Goal: Transaction & Acquisition: Purchase product/service

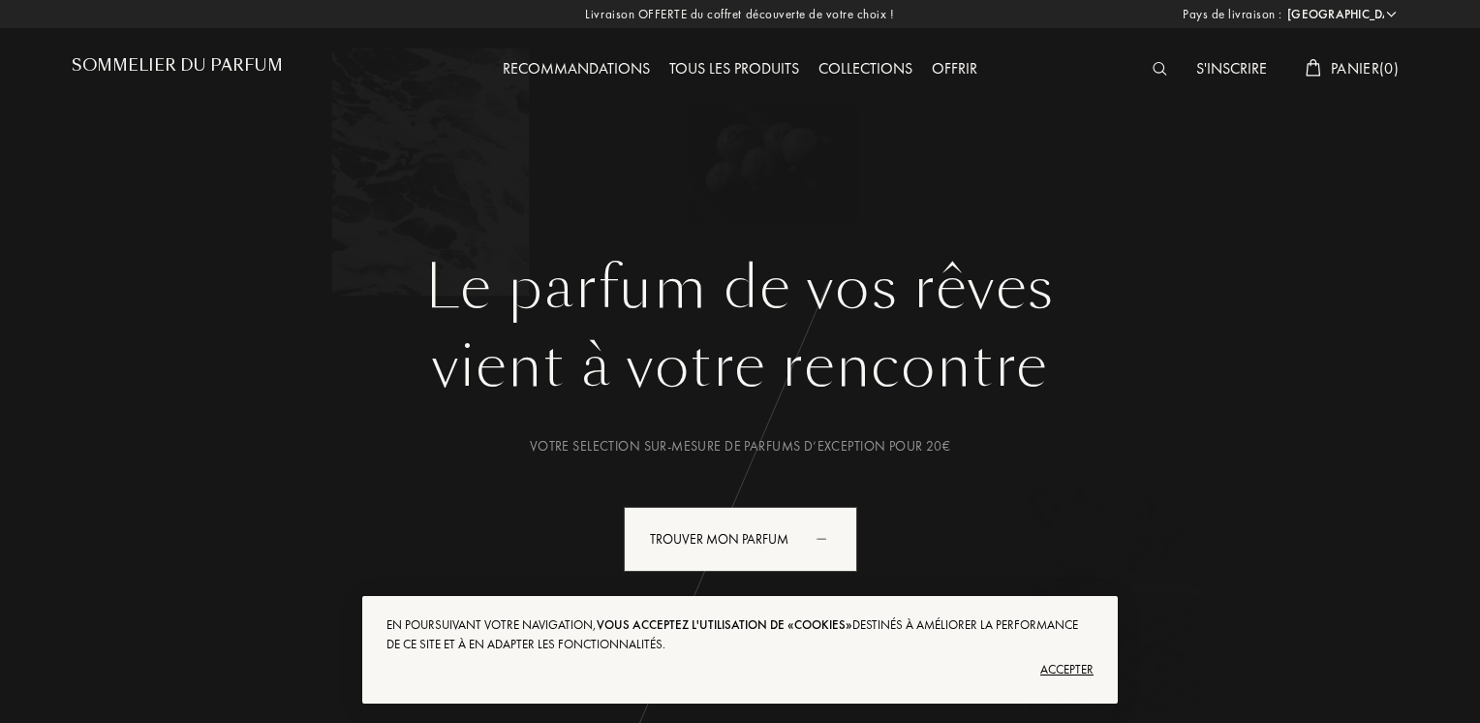
select select "FR"
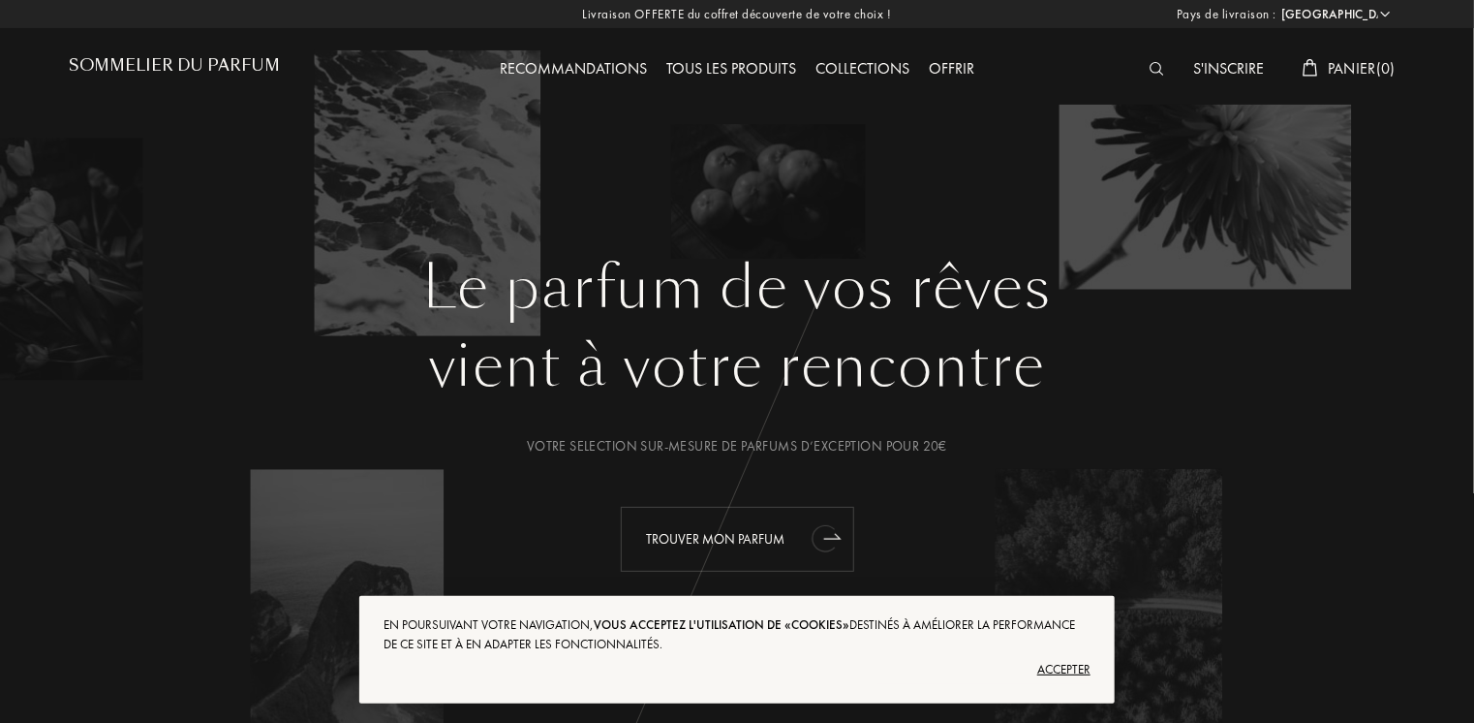
click at [721, 537] on div "Trouver mon parfum" at bounding box center [737, 539] width 233 height 65
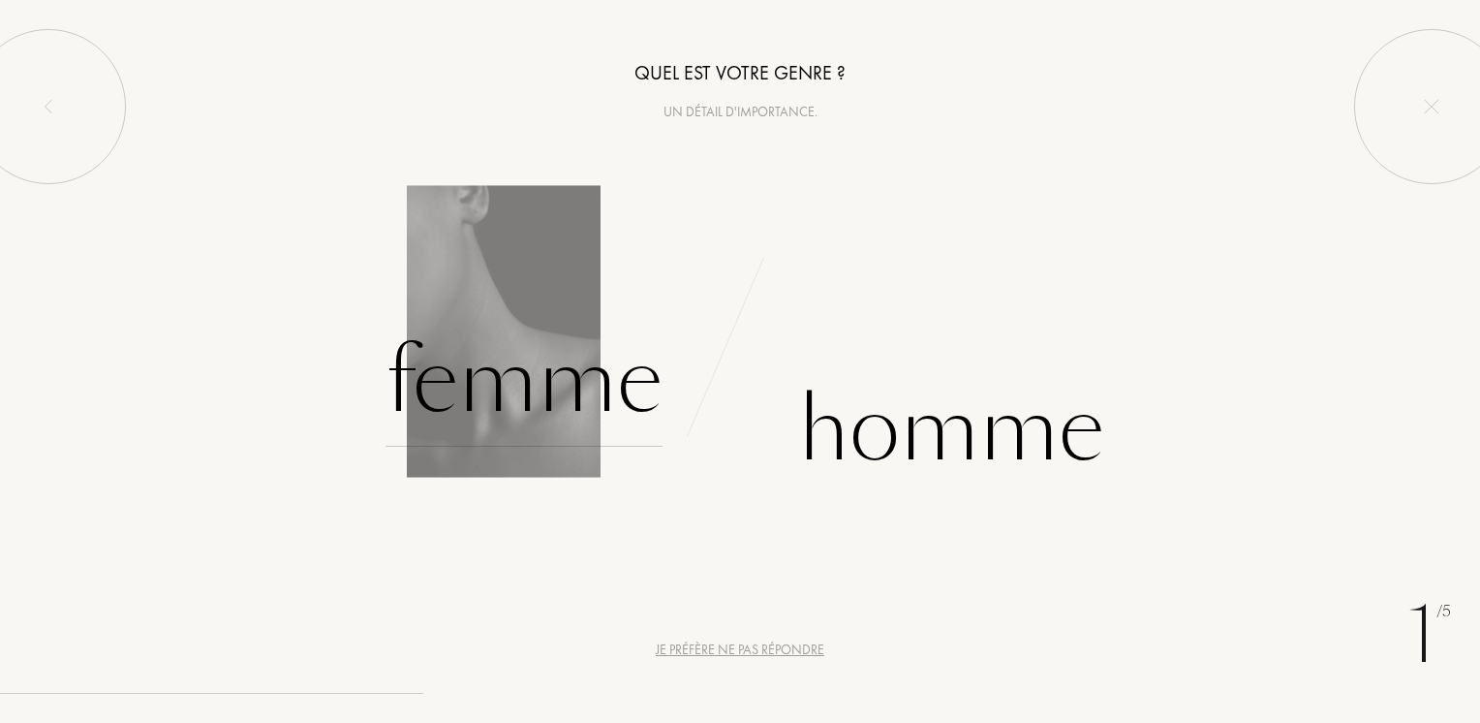
click at [554, 389] on div "Femme" at bounding box center [524, 381] width 277 height 131
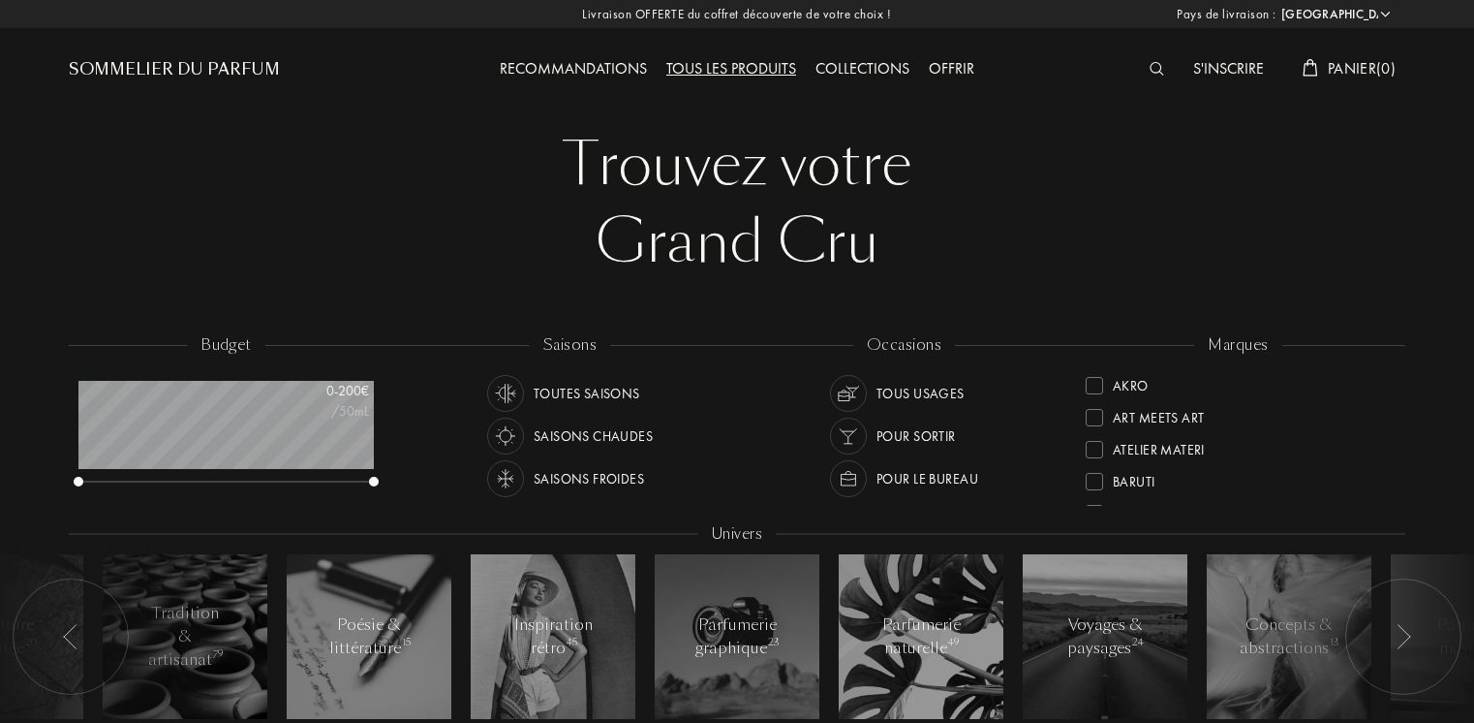
select select "FR"
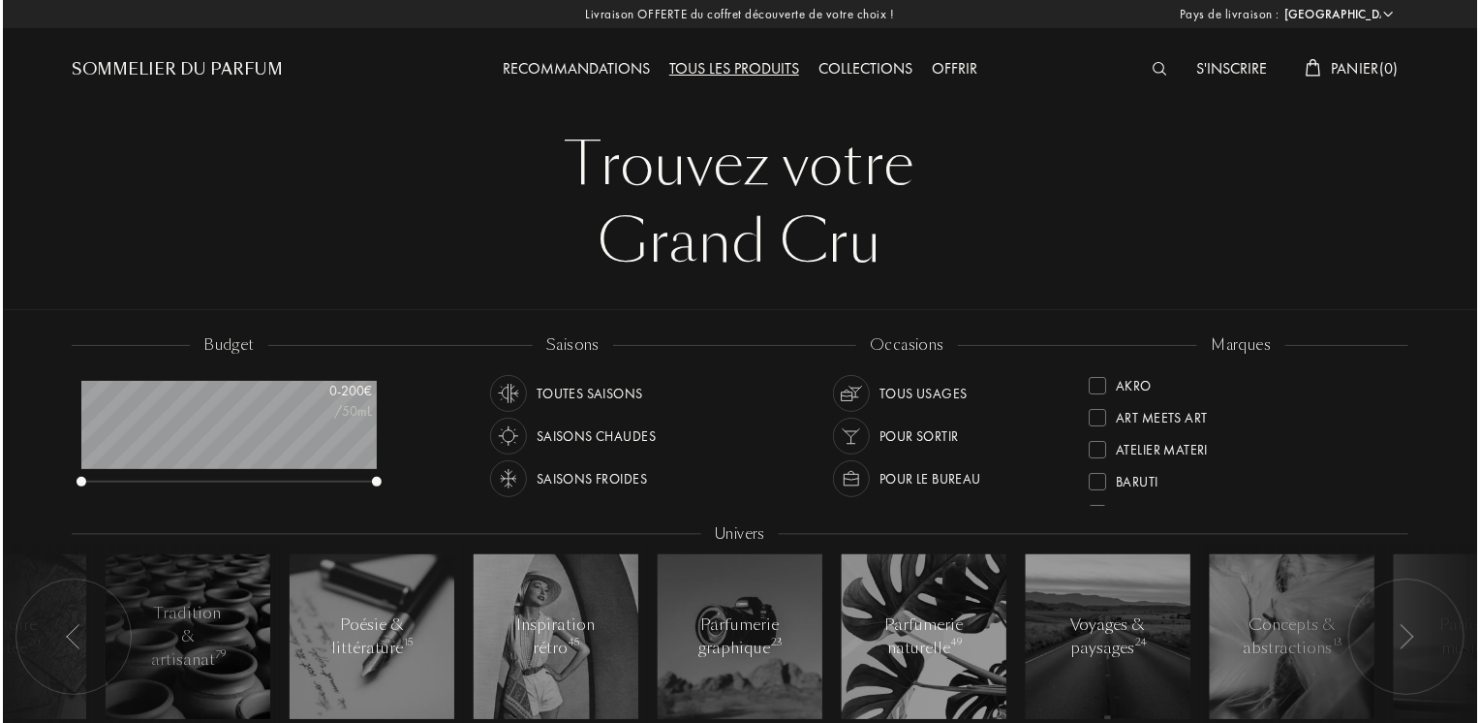
scroll to position [97, 295]
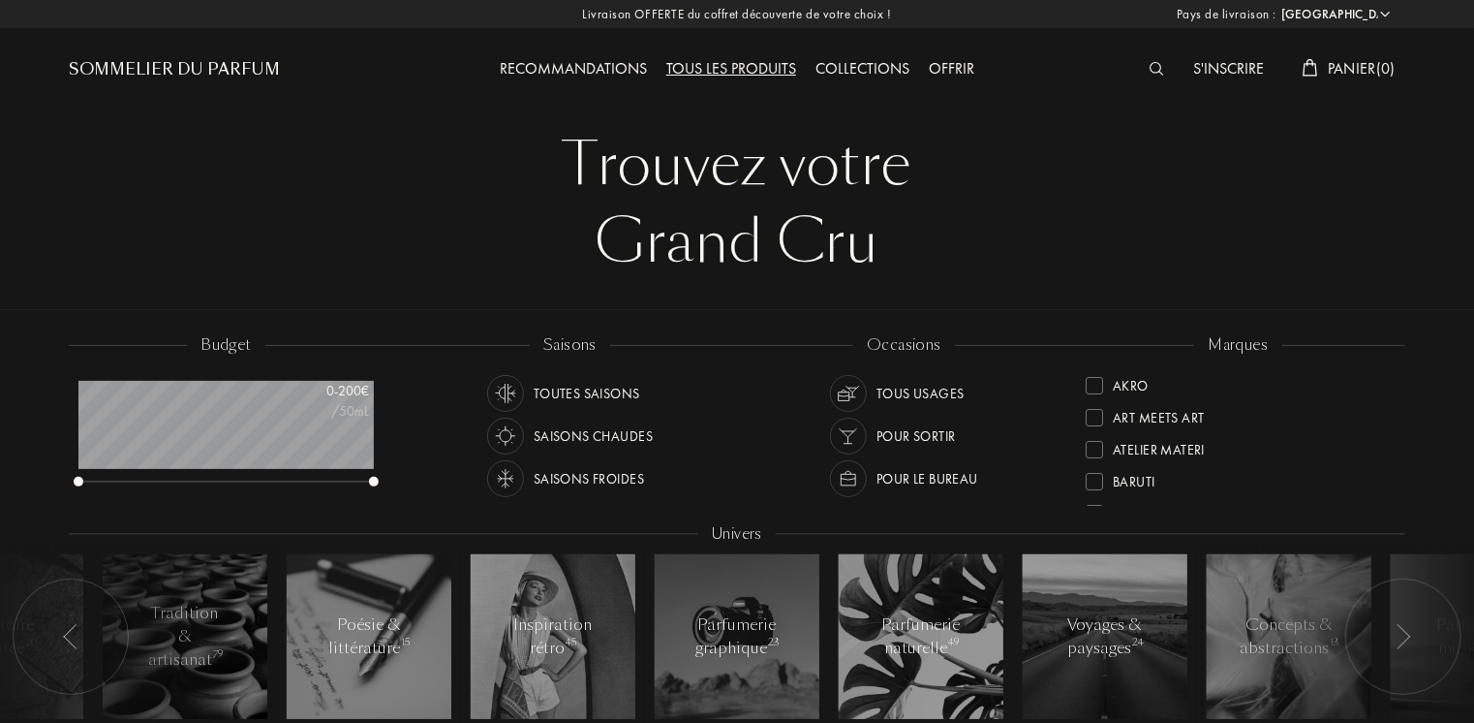
click at [1154, 69] on img at bounding box center [1157, 69] width 15 height 14
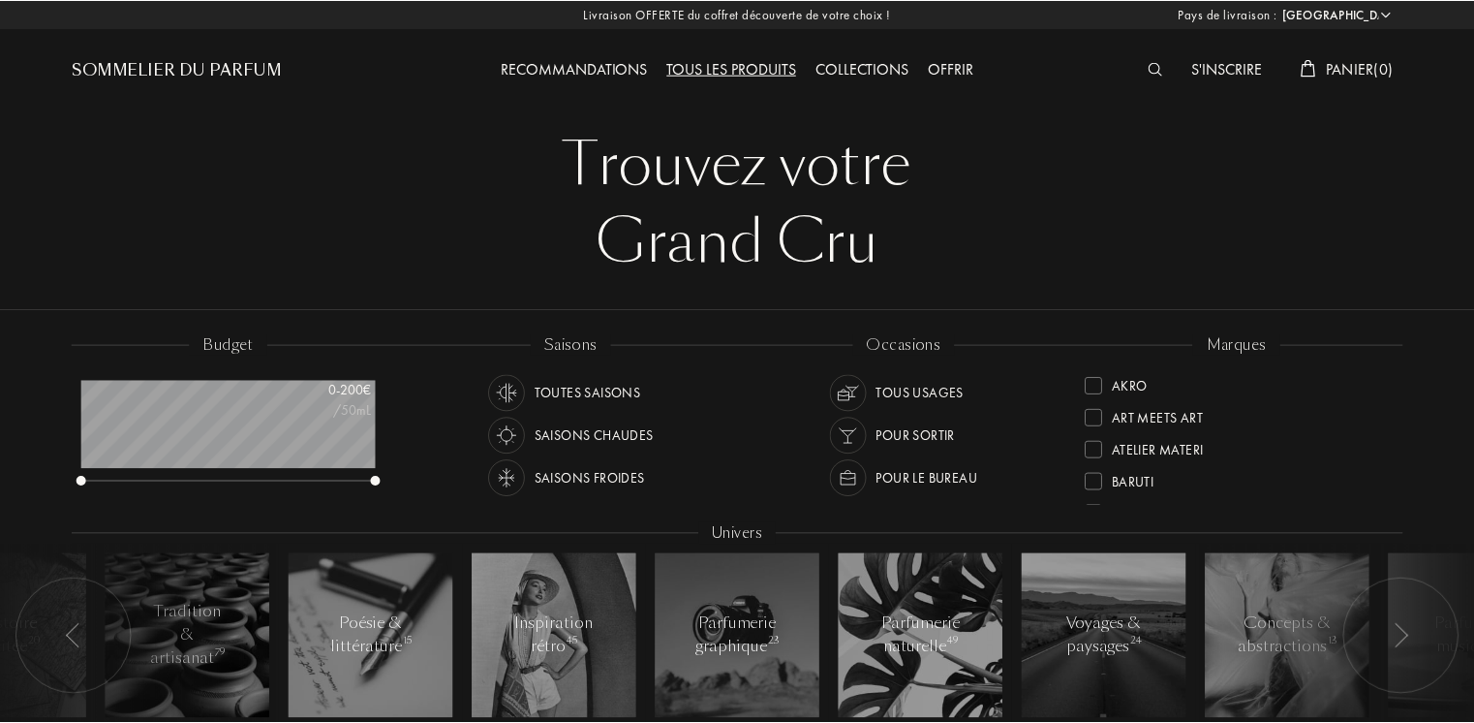
scroll to position [0, 0]
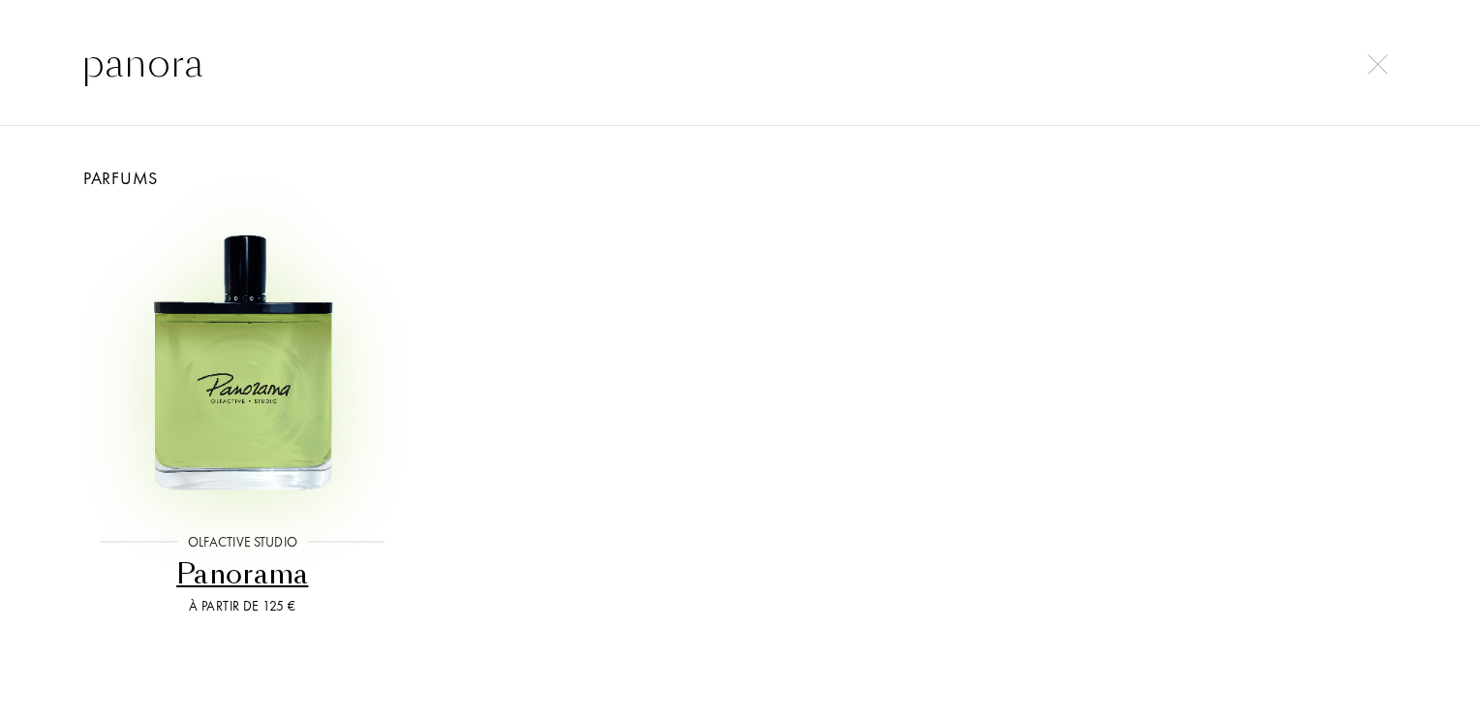
type input "panora"
click at [235, 372] on img at bounding box center [242, 361] width 298 height 298
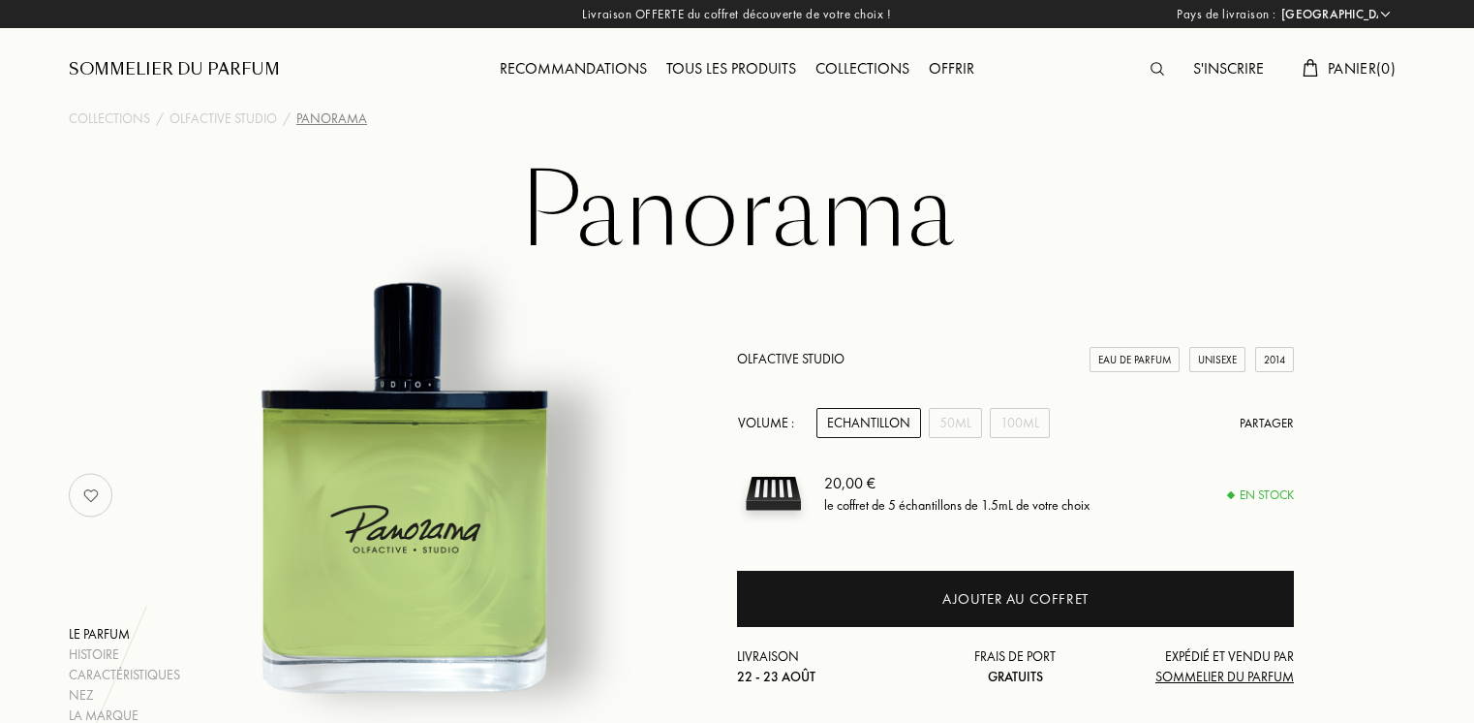
select select "FR"
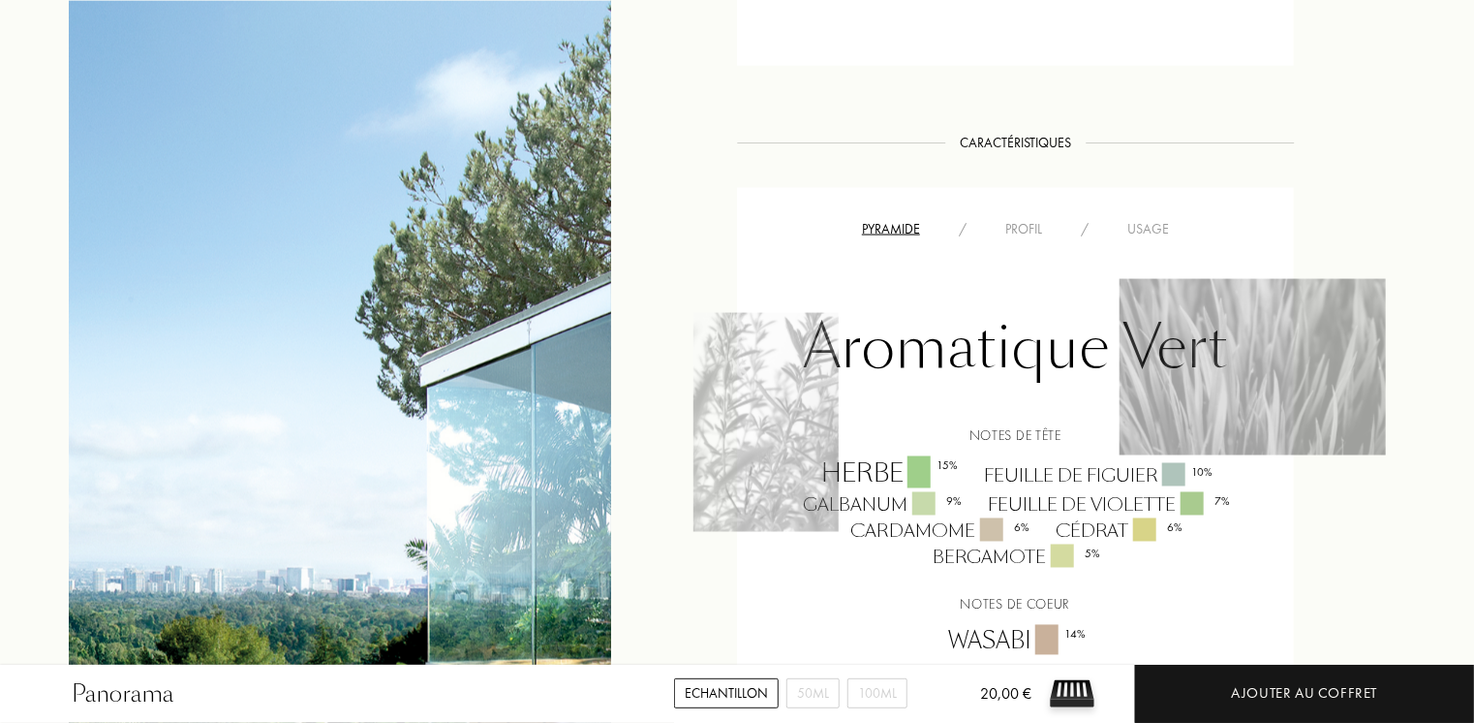
scroll to position [1453, 0]
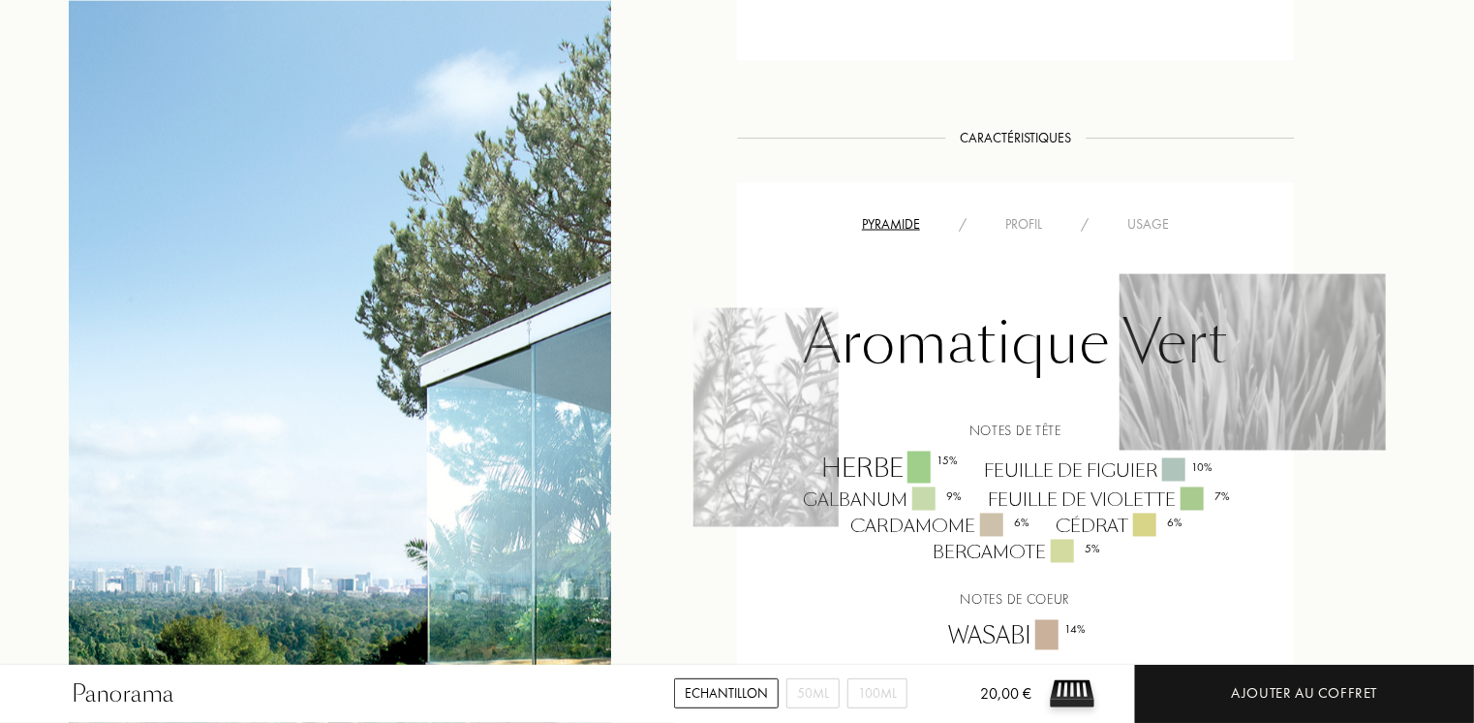
click at [1015, 222] on div "Profil" at bounding box center [1024, 224] width 76 height 20
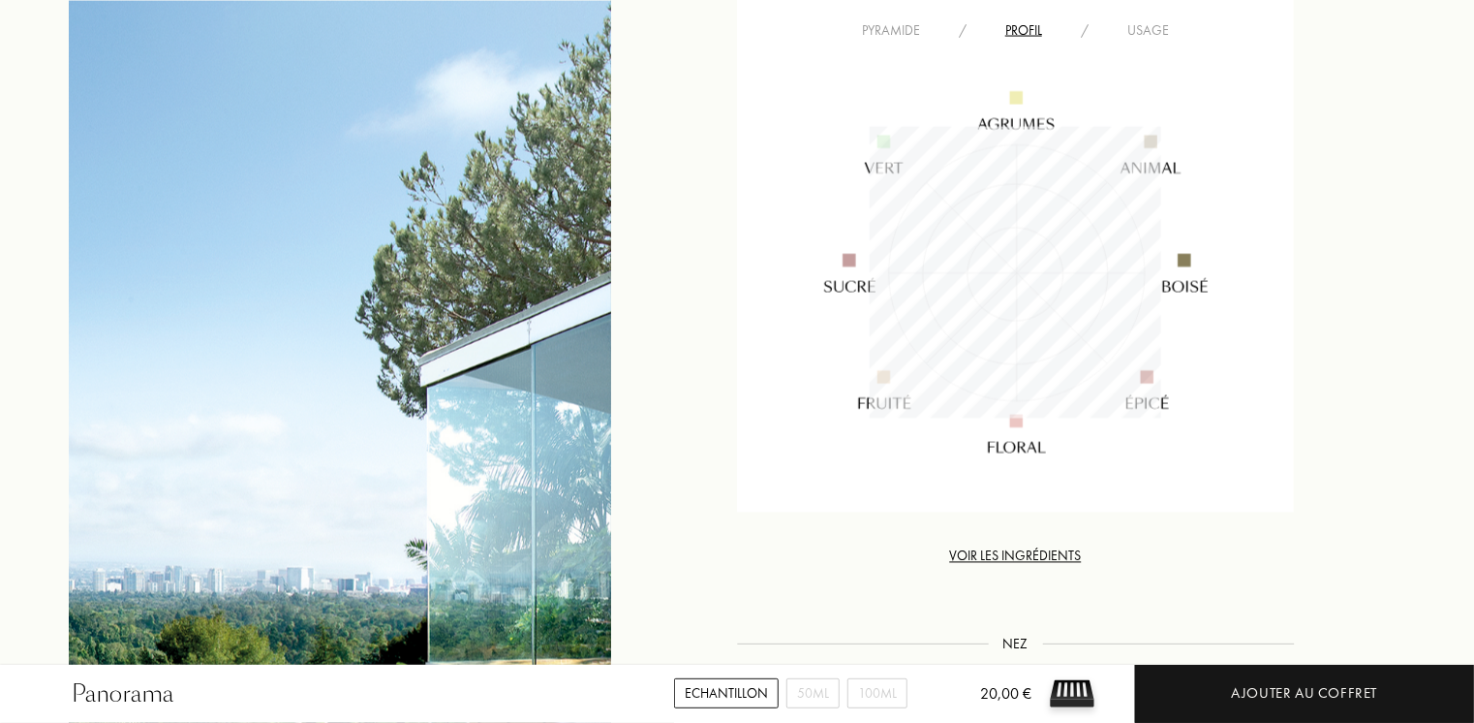
scroll to position [1647, 0]
click at [1150, 33] on div "Usage" at bounding box center [1148, 30] width 80 height 20
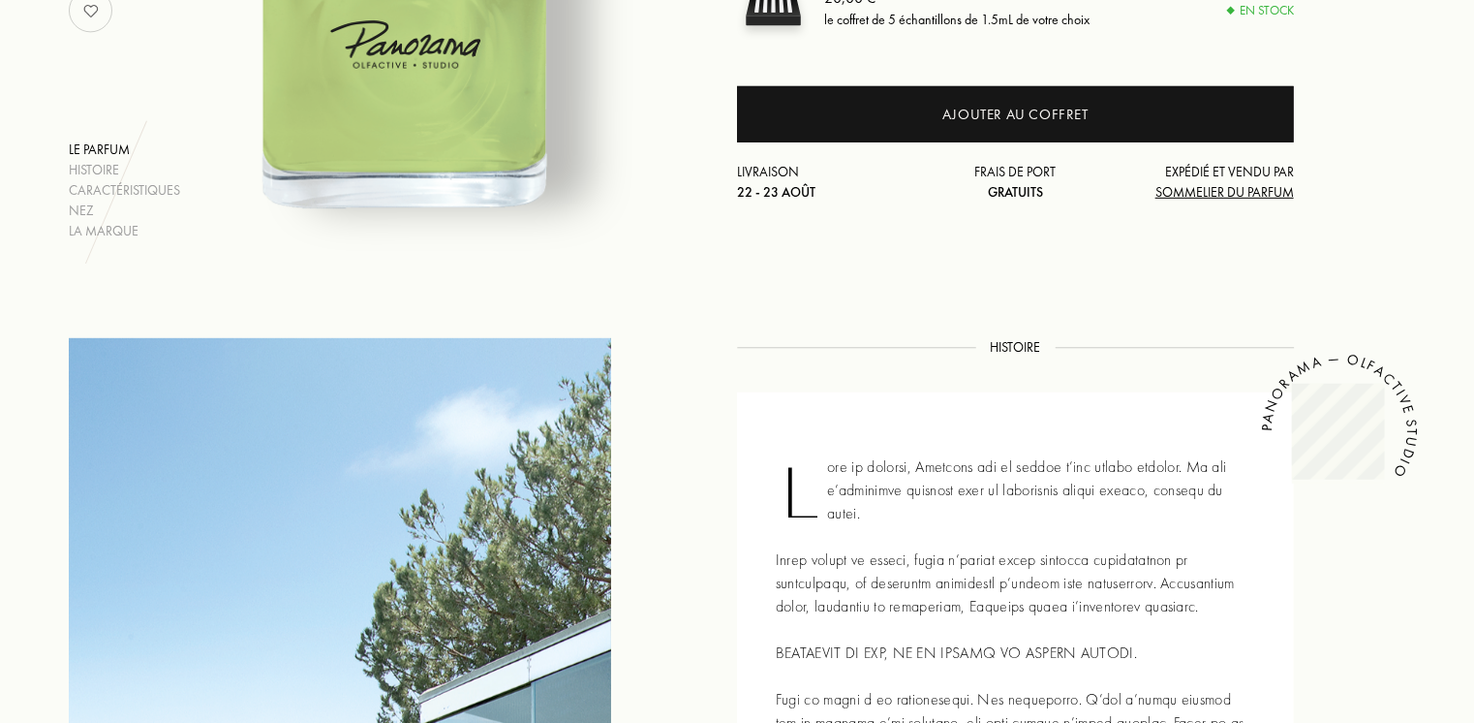
scroll to position [0, 0]
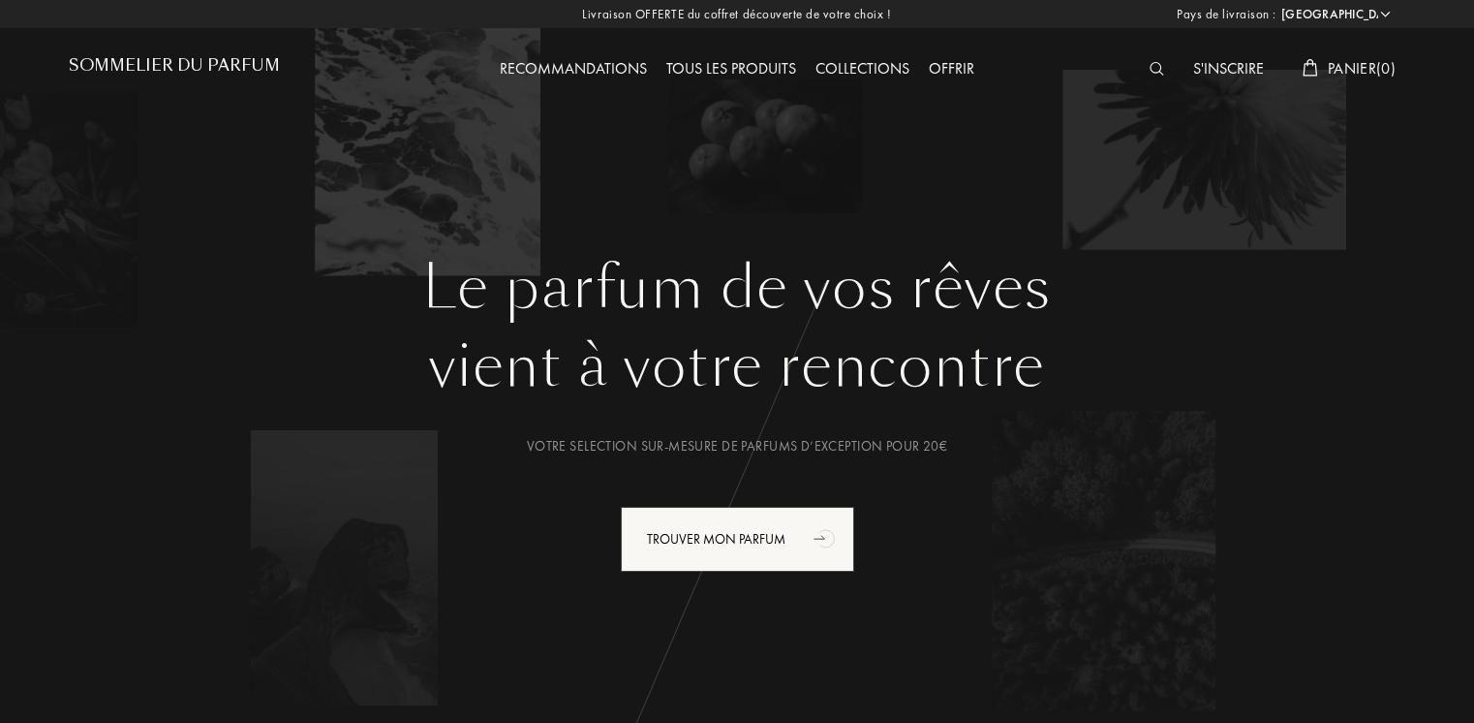
select select "FR"
